Goal: Check status: Check status

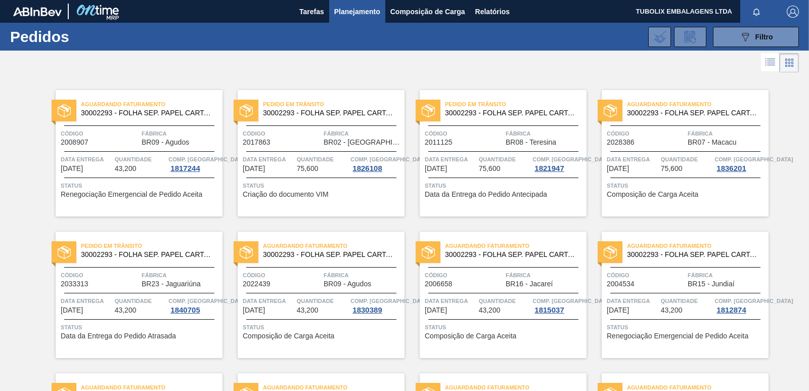
click at [741, 99] on div "Aguardando Faturamento 30002293 - FOLHA SEP. PAPEL CARTAO 1200x1000M 350g" at bounding box center [685, 107] width 167 height 18
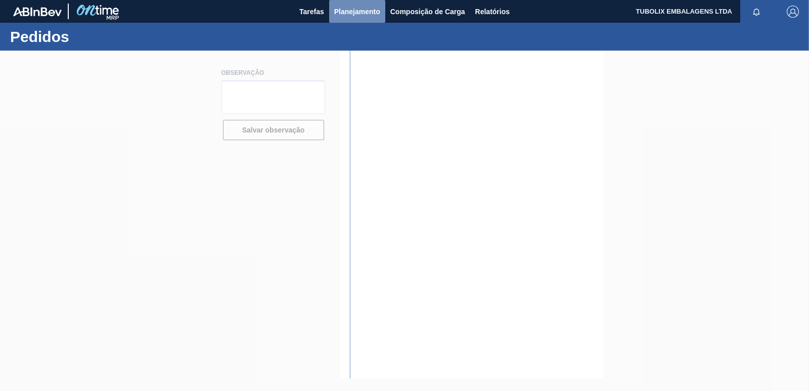
click at [345, 8] on span "Planejamento" at bounding box center [357, 12] width 46 height 12
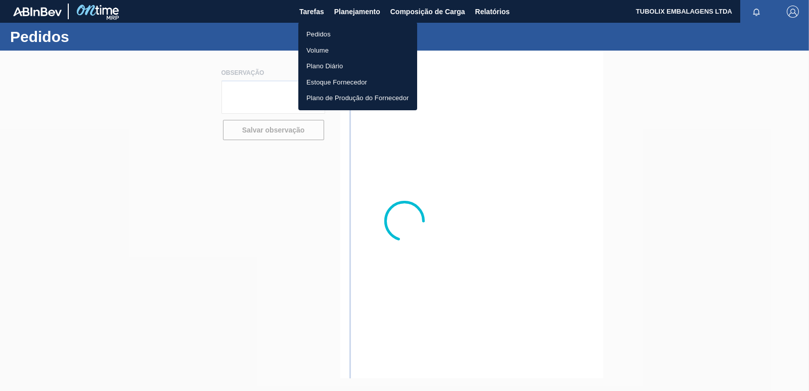
click at [331, 36] on li "Pedidos" at bounding box center [357, 34] width 119 height 16
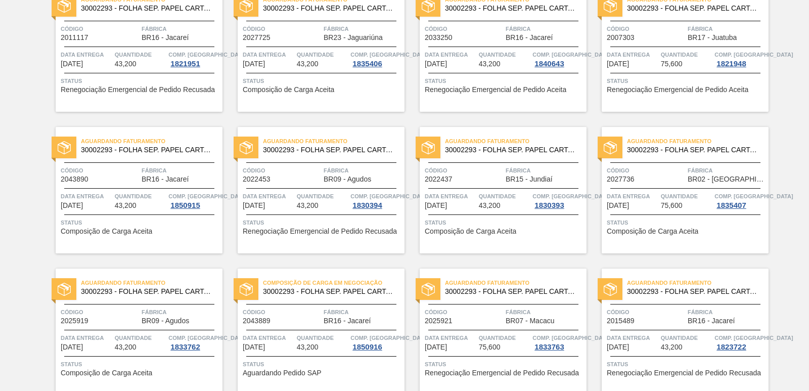
scroll to position [961, 0]
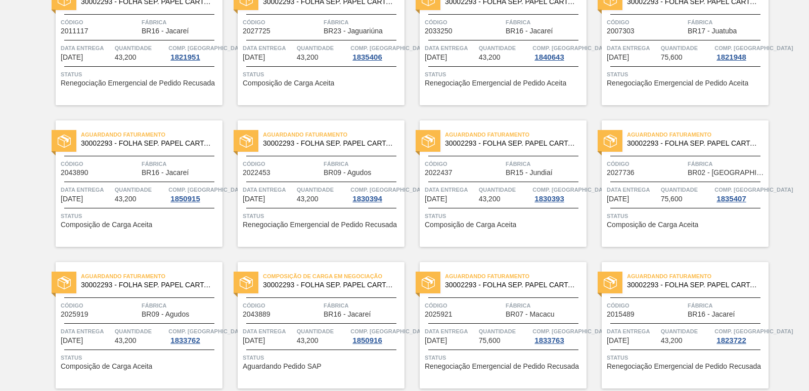
click at [362, 293] on div "Composição de Carga em Negociação 30002293 - FOLHA SEP. PAPEL CARTAO 1200x1000M…" at bounding box center [321, 325] width 167 height 126
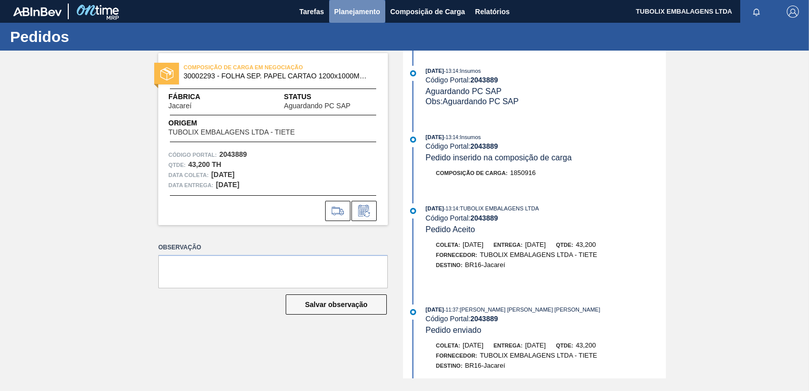
click at [366, 10] on span "Planejamento" at bounding box center [357, 12] width 46 height 12
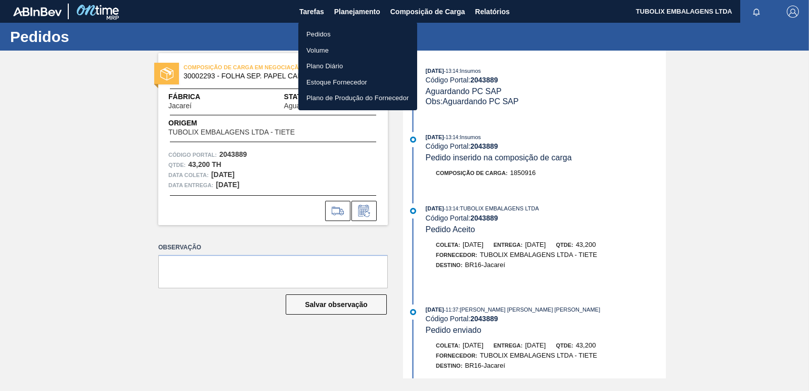
click at [322, 36] on li "Pedidos" at bounding box center [357, 34] width 119 height 16
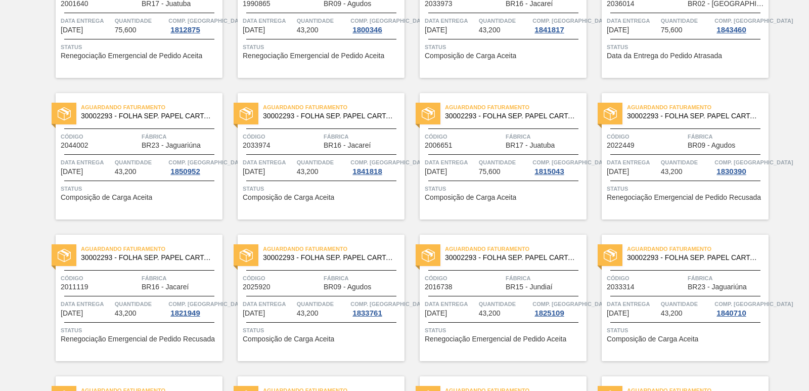
scroll to position [455, 0]
